Goal: Find specific page/section: Find specific page/section

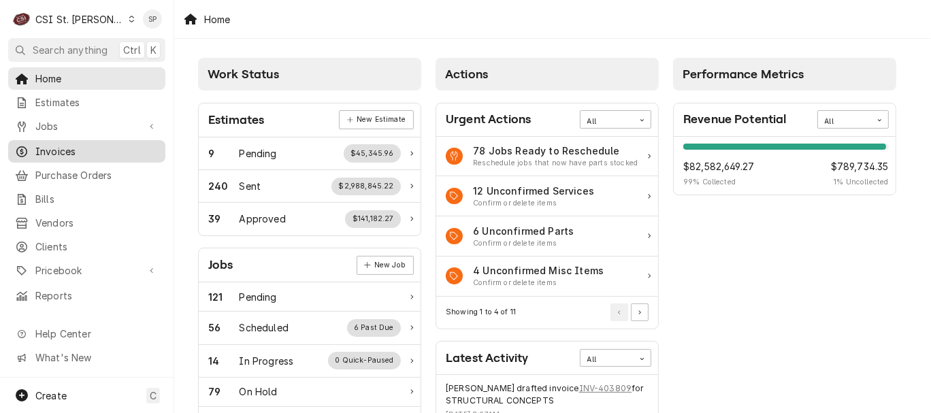
click at [95, 151] on span "Invoices" at bounding box center [96, 151] width 123 height 14
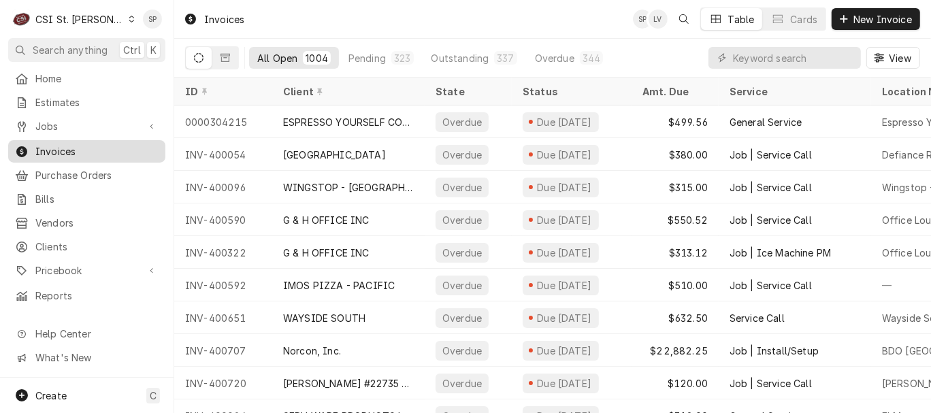
click at [95, 150] on span "Invoices" at bounding box center [96, 151] width 123 height 14
click at [366, 56] on div "Pending" at bounding box center [366, 58] width 37 height 14
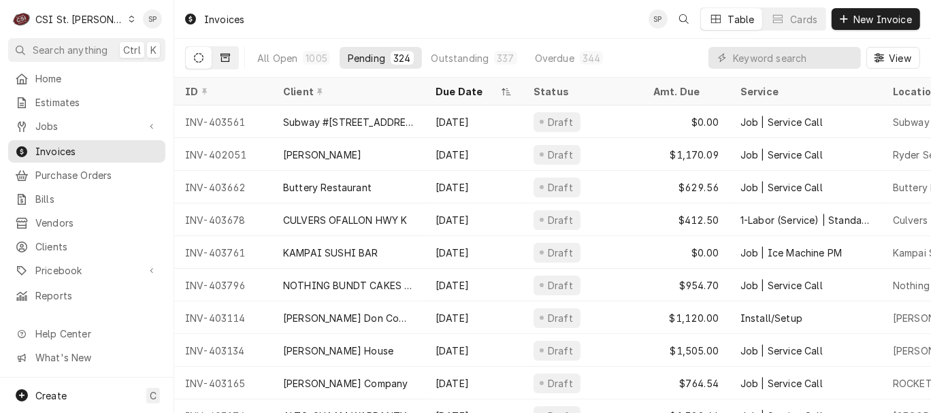
click at [229, 54] on icon "Dynamic Content Wrapper" at bounding box center [226, 58] width 10 height 10
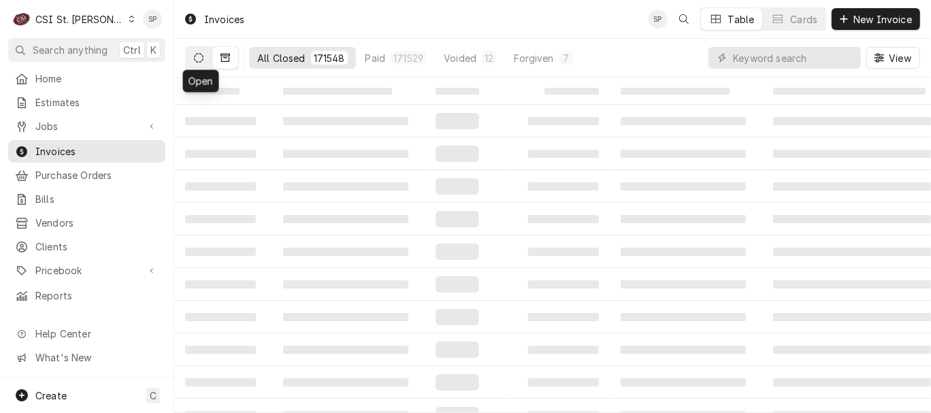
click at [193, 59] on button "Dynamic Content Wrapper" at bounding box center [199, 58] width 26 height 22
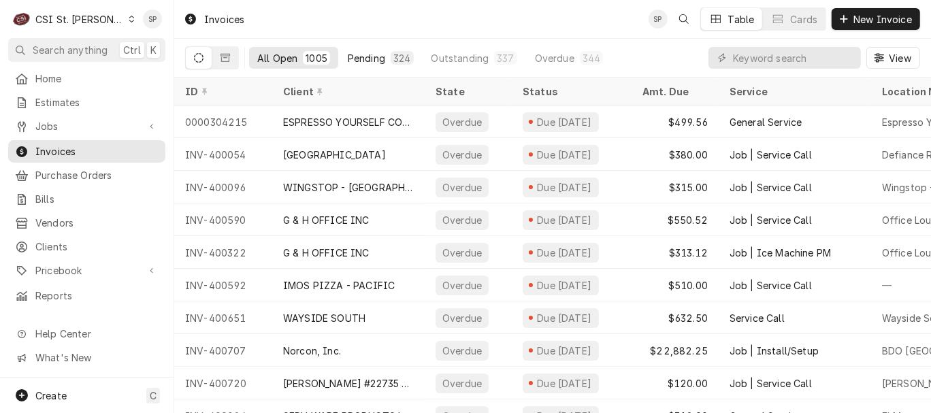
click at [384, 57] on button "Pending 324" at bounding box center [381, 58] width 82 height 22
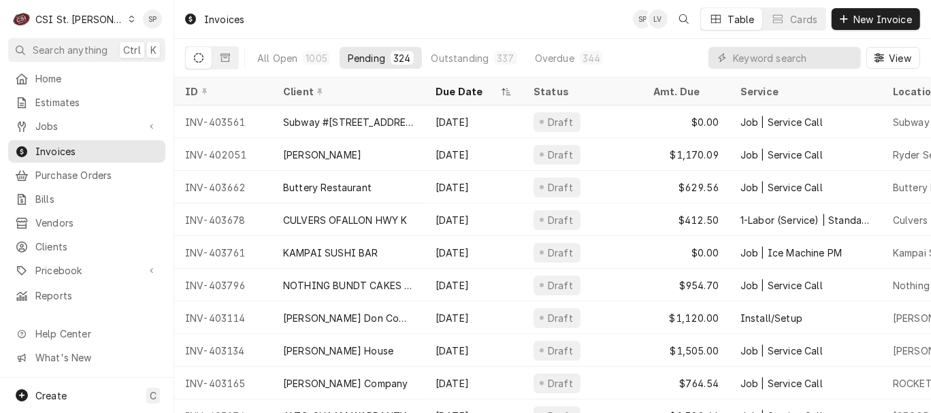
click at [354, 54] on div "Pending" at bounding box center [366, 58] width 37 height 14
click at [196, 54] on icon "Dynamic Content Wrapper" at bounding box center [199, 58] width 10 height 10
click at [225, 56] on icon "Dynamic Content Wrapper" at bounding box center [226, 58] width 10 height 8
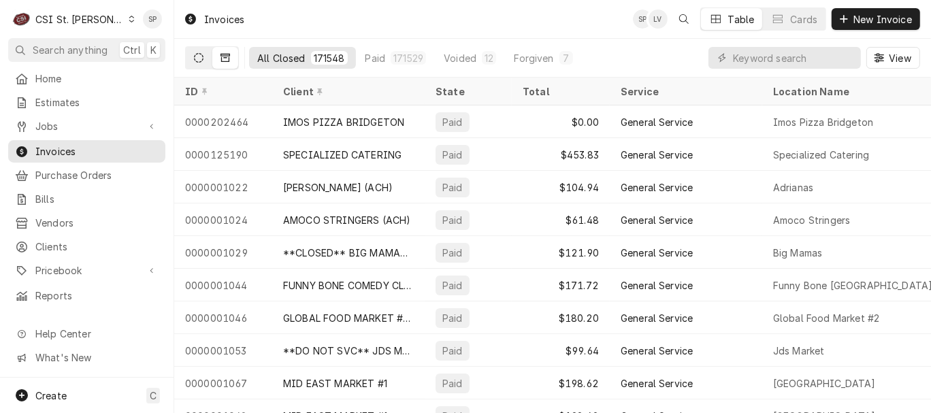
click at [199, 57] on icon "Dynamic Content Wrapper" at bounding box center [199, 58] width 10 height 10
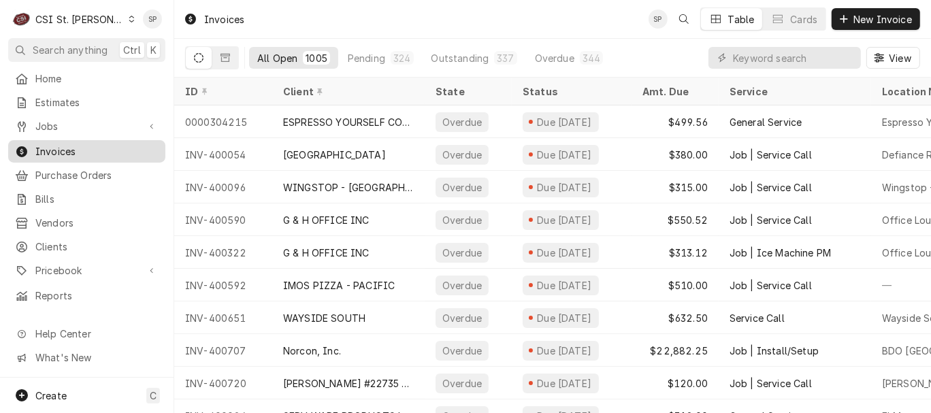
click at [121, 144] on span "Invoices" at bounding box center [96, 151] width 123 height 14
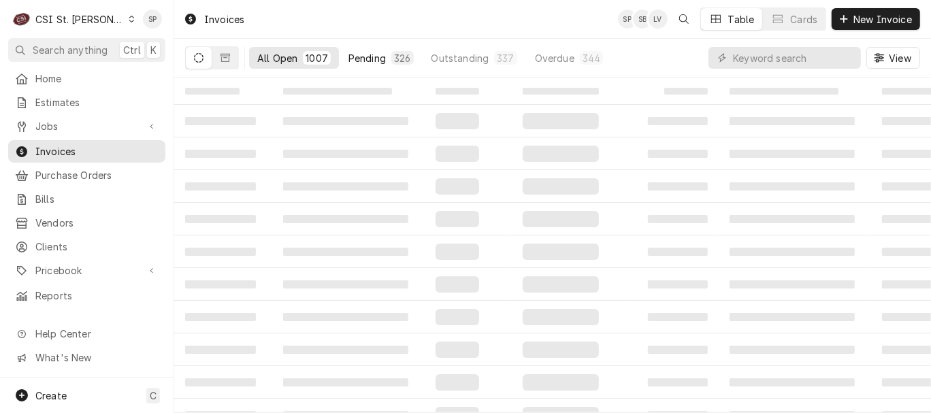
click at [357, 57] on div "Pending" at bounding box center [367, 58] width 37 height 14
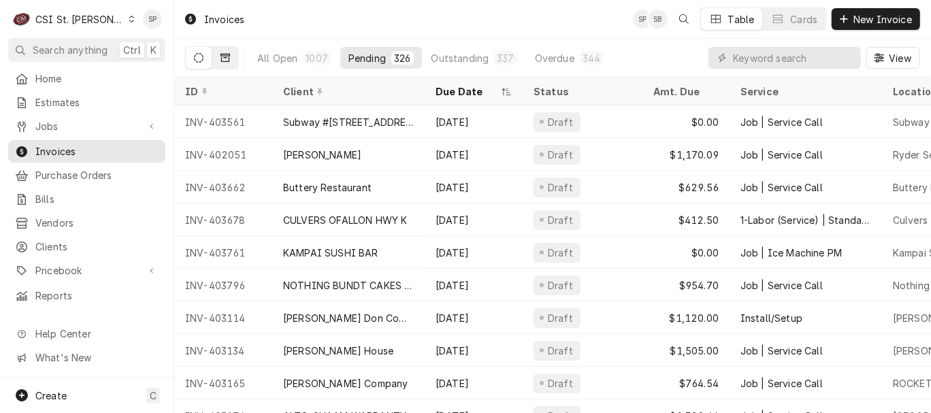
click at [227, 58] on icon "Dynamic Content Wrapper" at bounding box center [226, 58] width 10 height 10
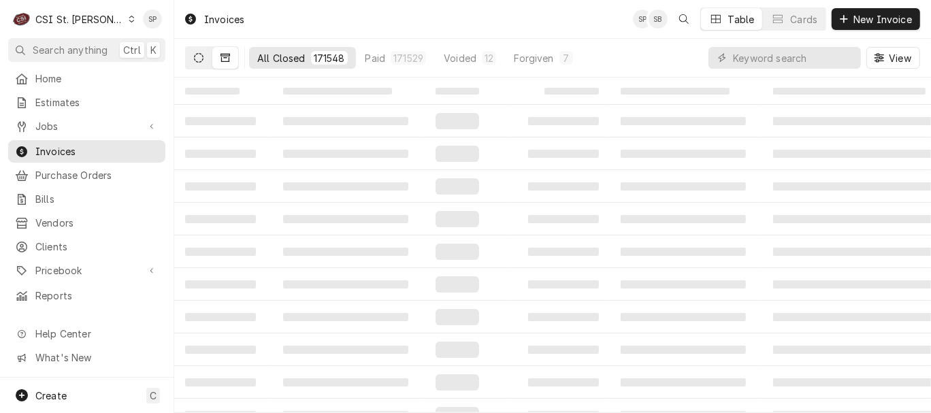
click at [201, 54] on icon "Dynamic Content Wrapper" at bounding box center [199, 58] width 10 height 10
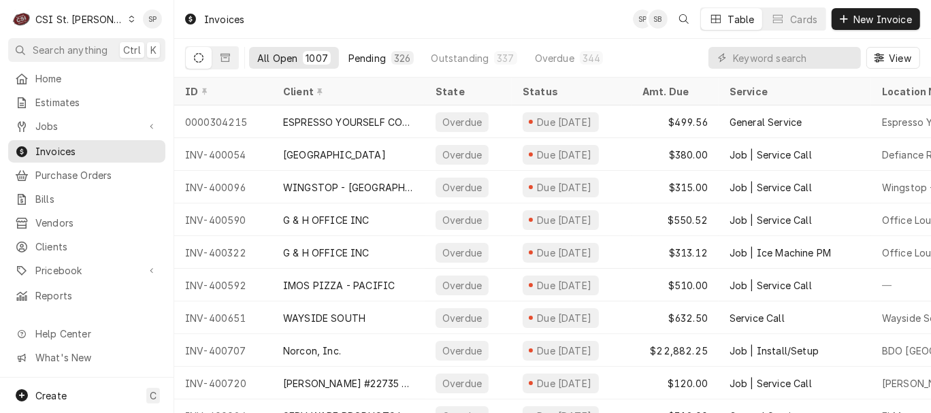
click at [379, 64] on div "Pending" at bounding box center [367, 58] width 37 height 14
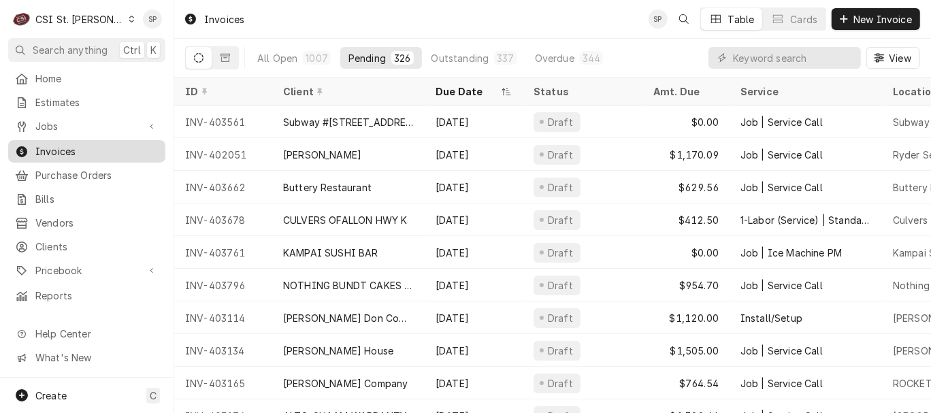
click at [122, 146] on span "Invoices" at bounding box center [96, 151] width 123 height 14
click at [275, 56] on div "All Open" at bounding box center [277, 58] width 40 height 14
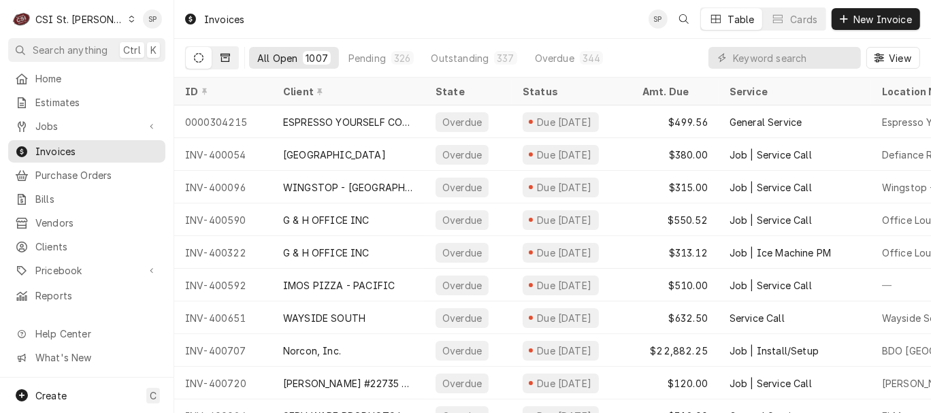
click at [230, 57] on button "Dynamic Content Wrapper" at bounding box center [225, 58] width 26 height 22
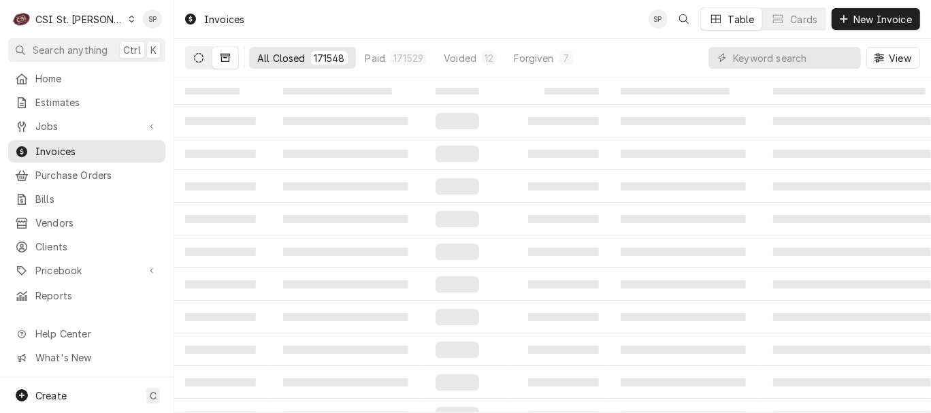
click at [201, 50] on button "Dynamic Content Wrapper" at bounding box center [199, 58] width 26 height 22
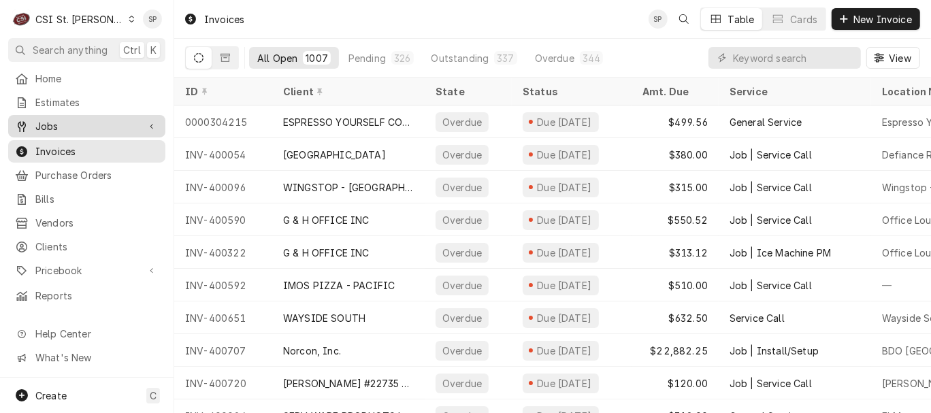
click at [110, 123] on span "Jobs" at bounding box center [86, 126] width 103 height 14
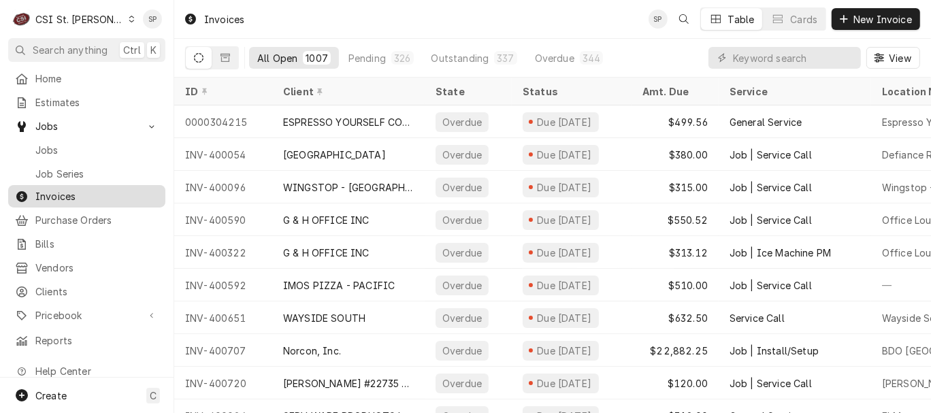
click at [90, 193] on span "Invoices" at bounding box center [96, 196] width 123 height 14
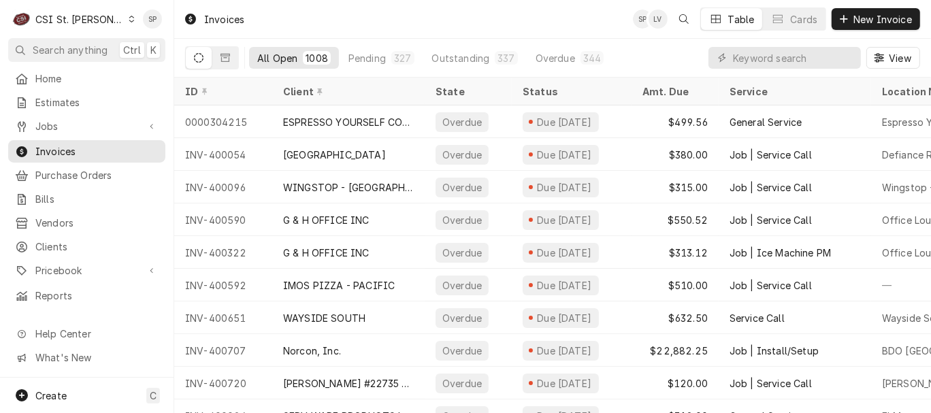
click at [197, 54] on icon "Dynamic Content Wrapper" at bounding box center [199, 58] width 10 height 10
click at [204, 56] on button "Dynamic Content Wrapper" at bounding box center [199, 58] width 26 height 22
click at [225, 57] on icon "Dynamic Content Wrapper" at bounding box center [226, 58] width 10 height 8
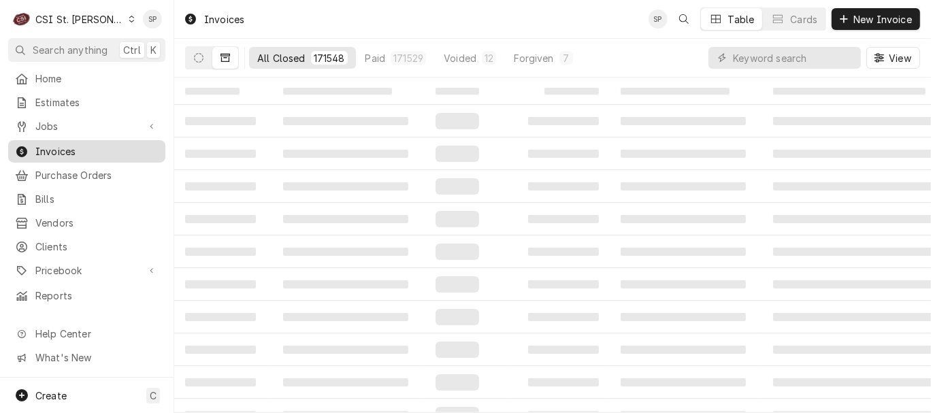
click at [61, 146] on span "Invoices" at bounding box center [96, 151] width 123 height 14
click at [94, 20] on div "CSI St. [PERSON_NAME]" at bounding box center [79, 19] width 89 height 14
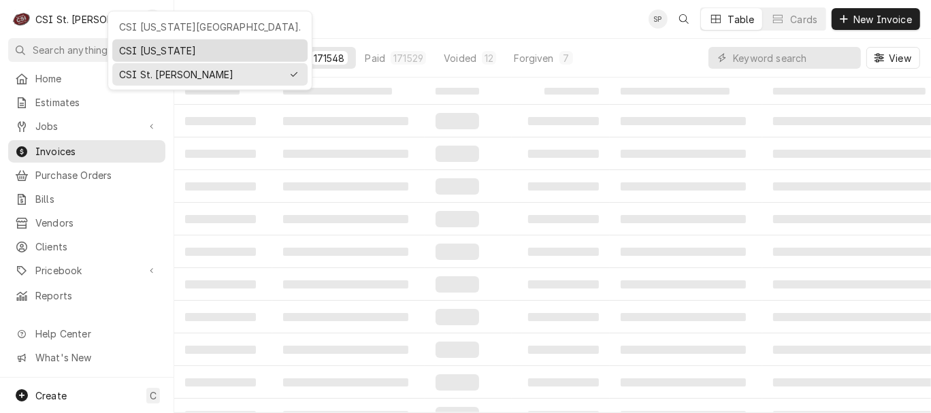
click at [130, 46] on div "CSI Kentucky" at bounding box center [210, 51] width 182 height 14
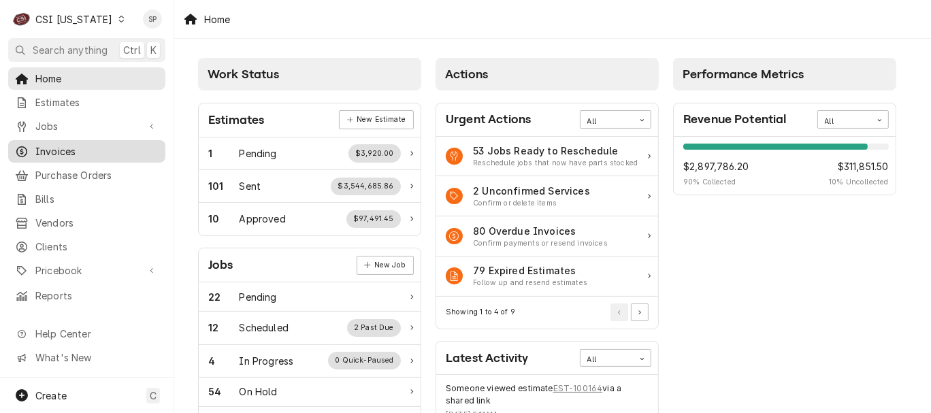
click at [64, 153] on div "Invoices" at bounding box center [87, 151] width 152 height 17
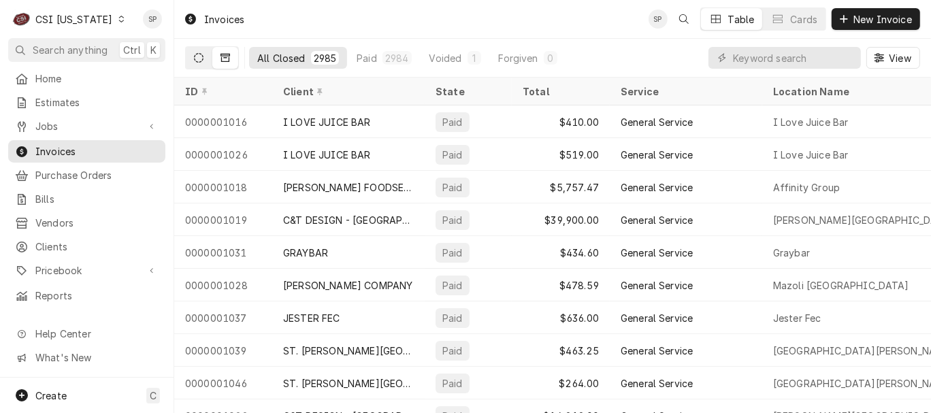
click at [192, 64] on button "Dynamic Content Wrapper" at bounding box center [199, 58] width 26 height 22
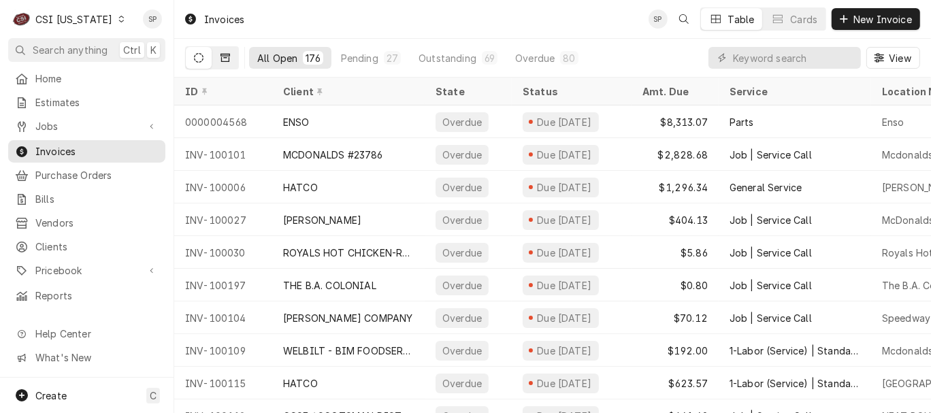
click at [221, 56] on icon "Dynamic Content Wrapper" at bounding box center [226, 58] width 10 height 8
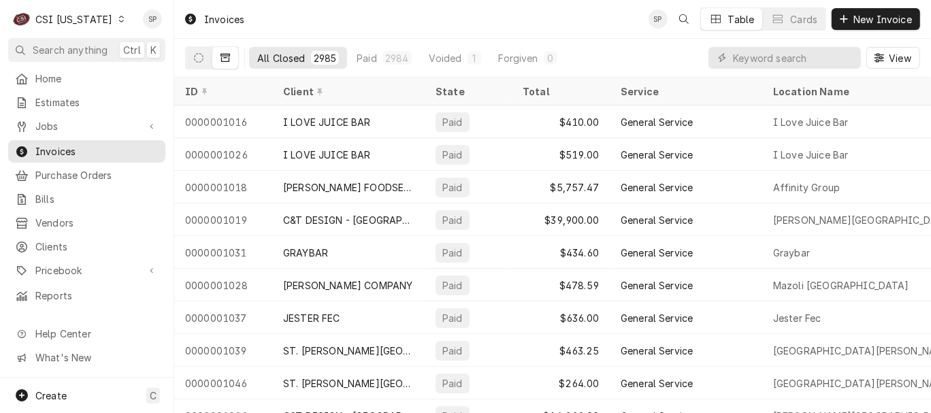
click at [118, 18] on icon "Dynamic Content Wrapper" at bounding box center [120, 19] width 5 height 7
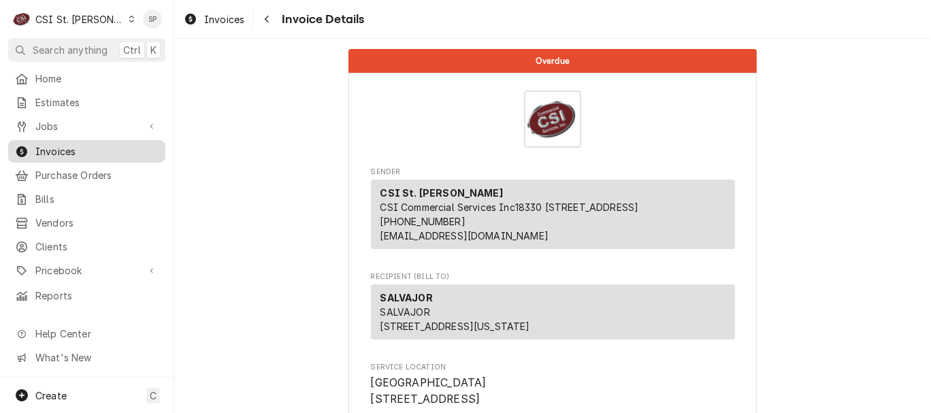
scroll to position [285, 0]
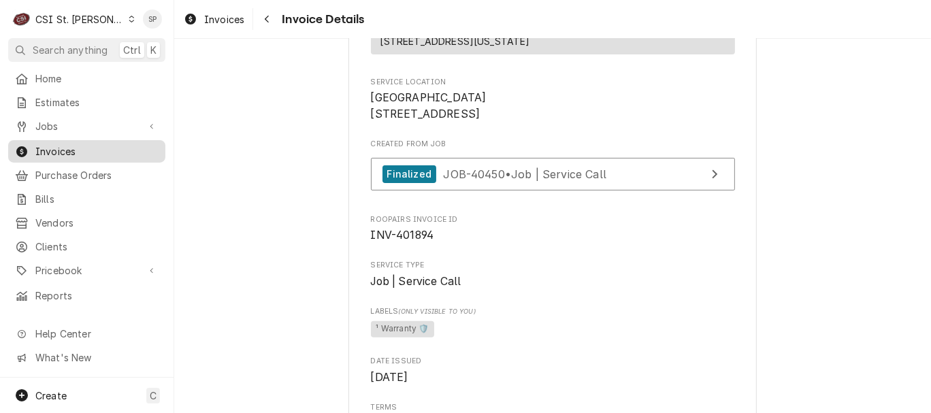
click at [80, 144] on span "Invoices" at bounding box center [96, 151] width 123 height 14
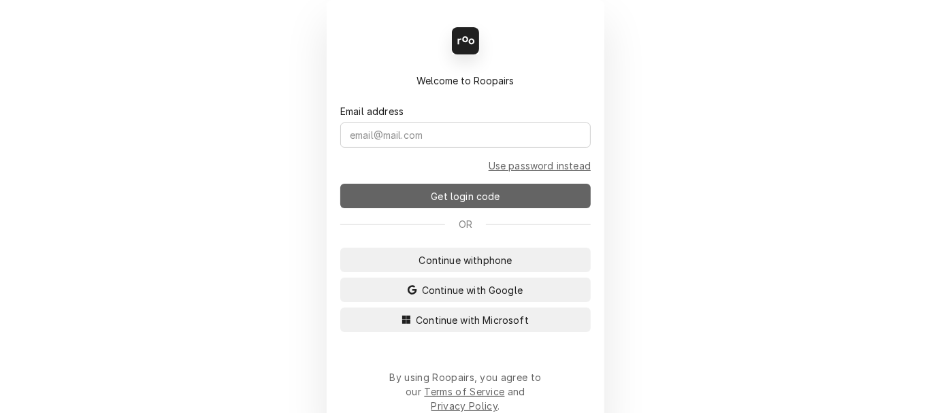
click at [478, 193] on span "Get login code" at bounding box center [465, 196] width 74 height 14
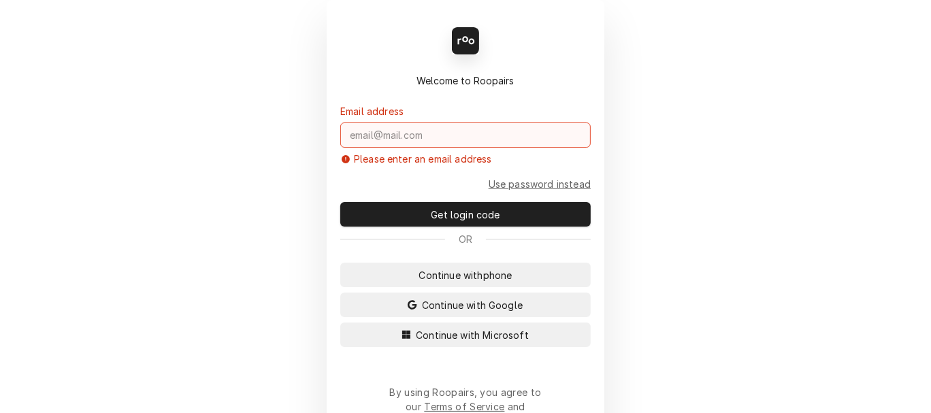
click at [475, 142] on input "Dynamic Content Wrapper" at bounding box center [465, 135] width 251 height 25
type input "a"
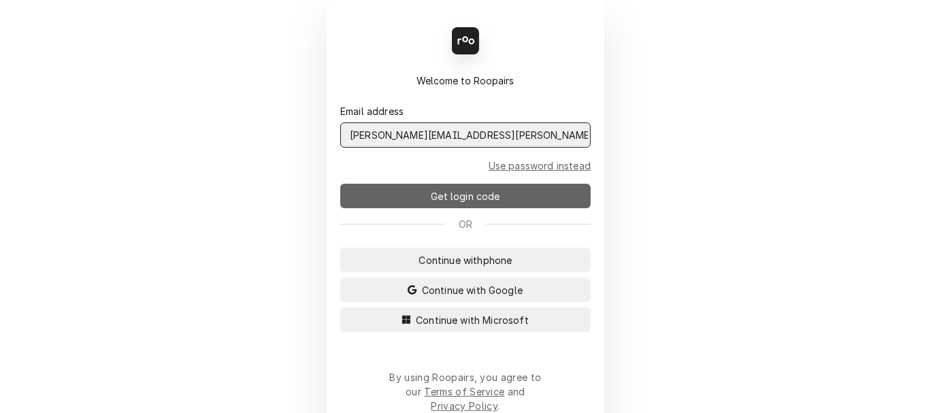
type input "shelley.politte@csi1.com"
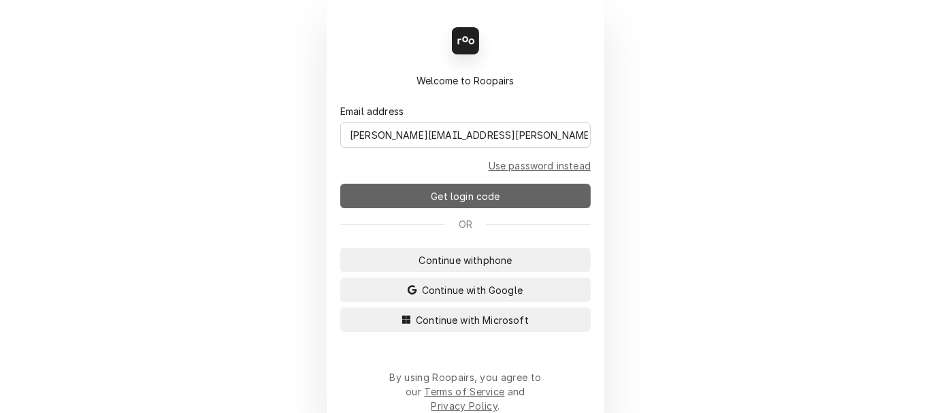
click at [473, 192] on span "Get login code" at bounding box center [465, 196] width 74 height 14
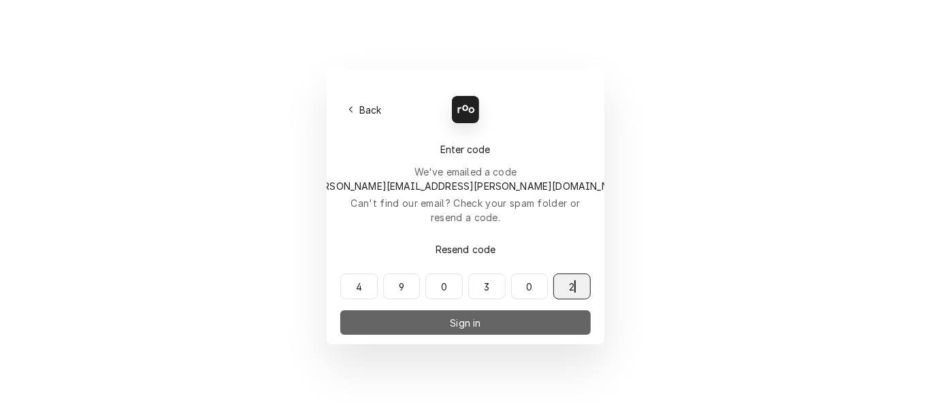
type input "490302"
click at [466, 310] on button "Sign in" at bounding box center [465, 322] width 251 height 25
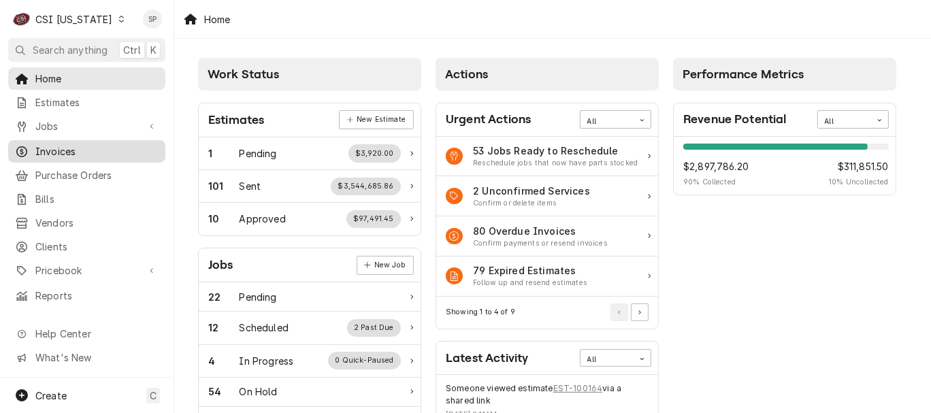
click at [76, 144] on span "Invoices" at bounding box center [96, 151] width 123 height 14
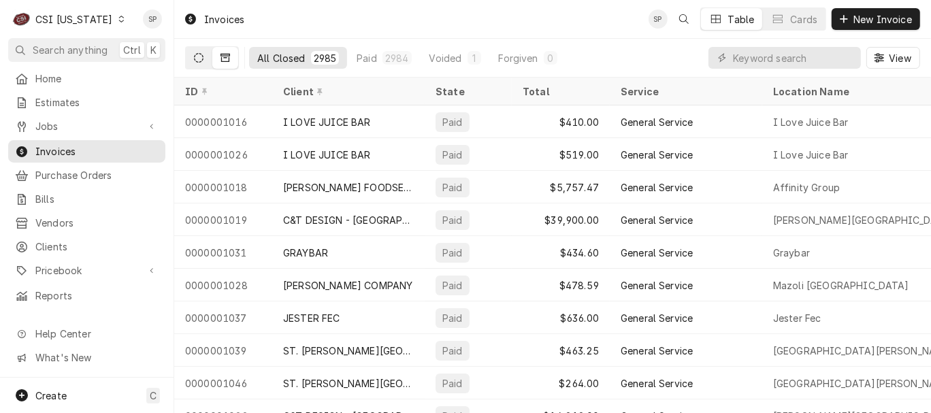
click at [197, 58] on icon "Dynamic Content Wrapper" at bounding box center [199, 58] width 10 height 10
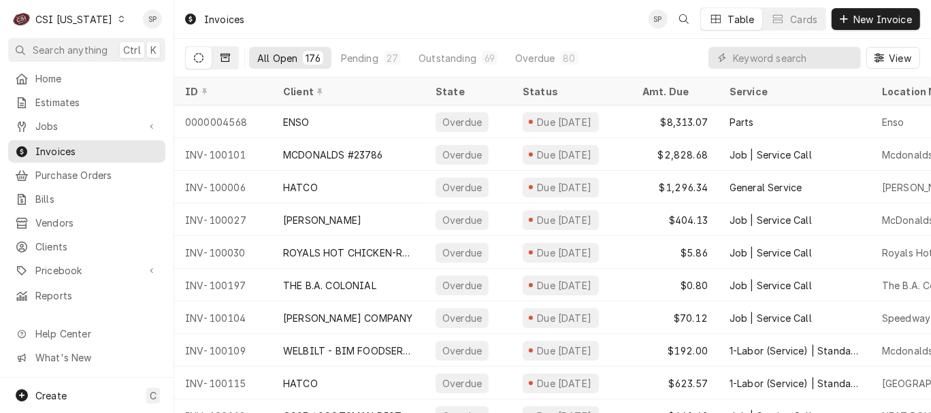
click at [223, 56] on icon "Dynamic Content Wrapper" at bounding box center [226, 58] width 10 height 10
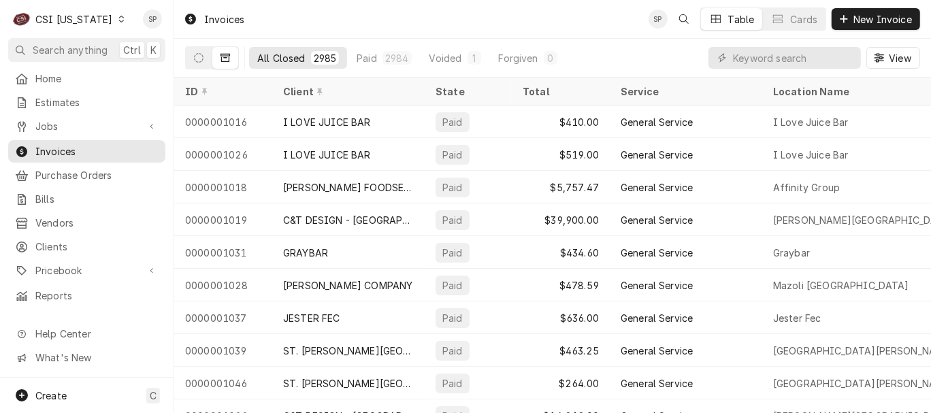
click at [223, 56] on icon "Dynamic Content Wrapper" at bounding box center [226, 58] width 10 height 10
click at [193, 54] on button "Dynamic Content Wrapper" at bounding box center [199, 58] width 26 height 22
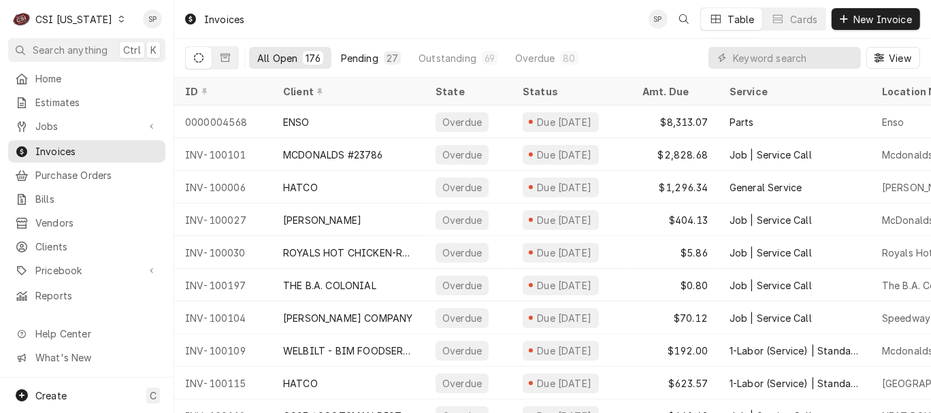
click at [356, 61] on div "Pending" at bounding box center [359, 58] width 37 height 14
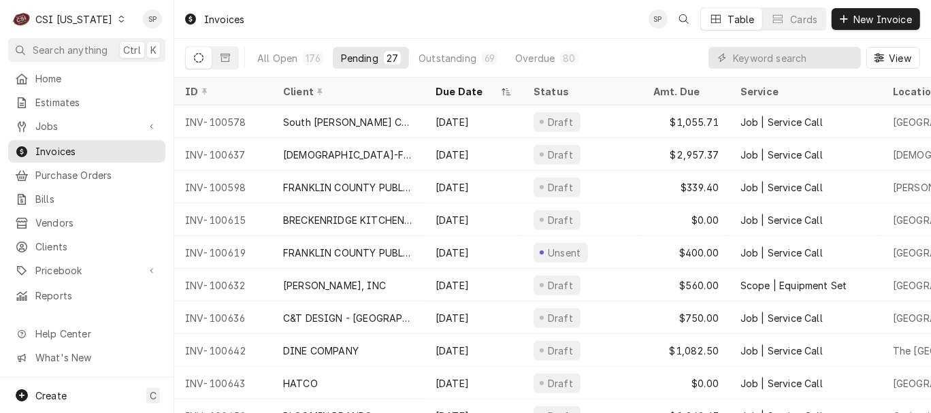
click at [118, 18] on icon "Dynamic Content Wrapper" at bounding box center [121, 19] width 6 height 7
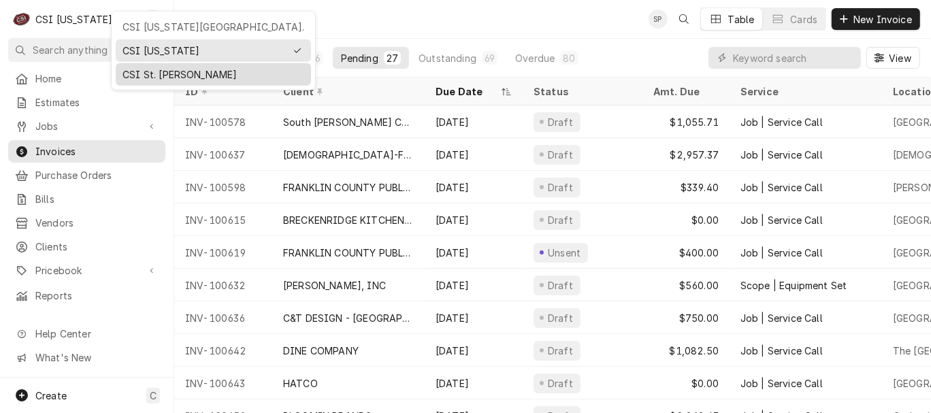
click at [133, 74] on div "CSI St. [PERSON_NAME]" at bounding box center [214, 74] width 182 height 14
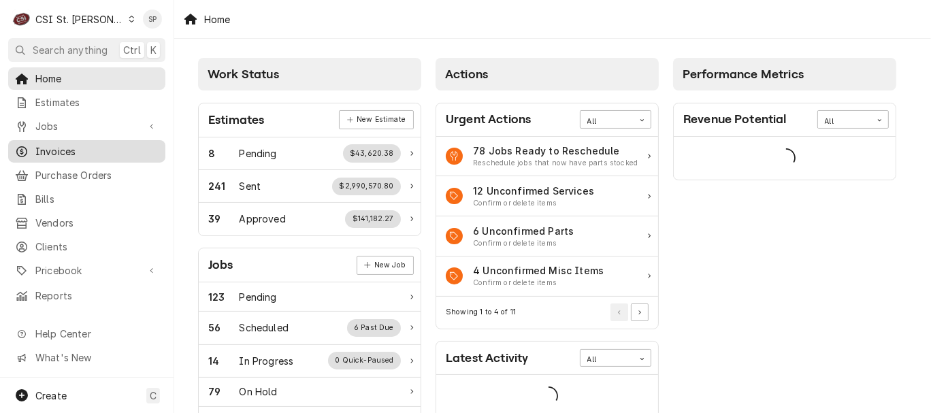
click at [90, 148] on span "Invoices" at bounding box center [96, 151] width 123 height 14
